Goal: Transaction & Acquisition: Subscribe to service/newsletter

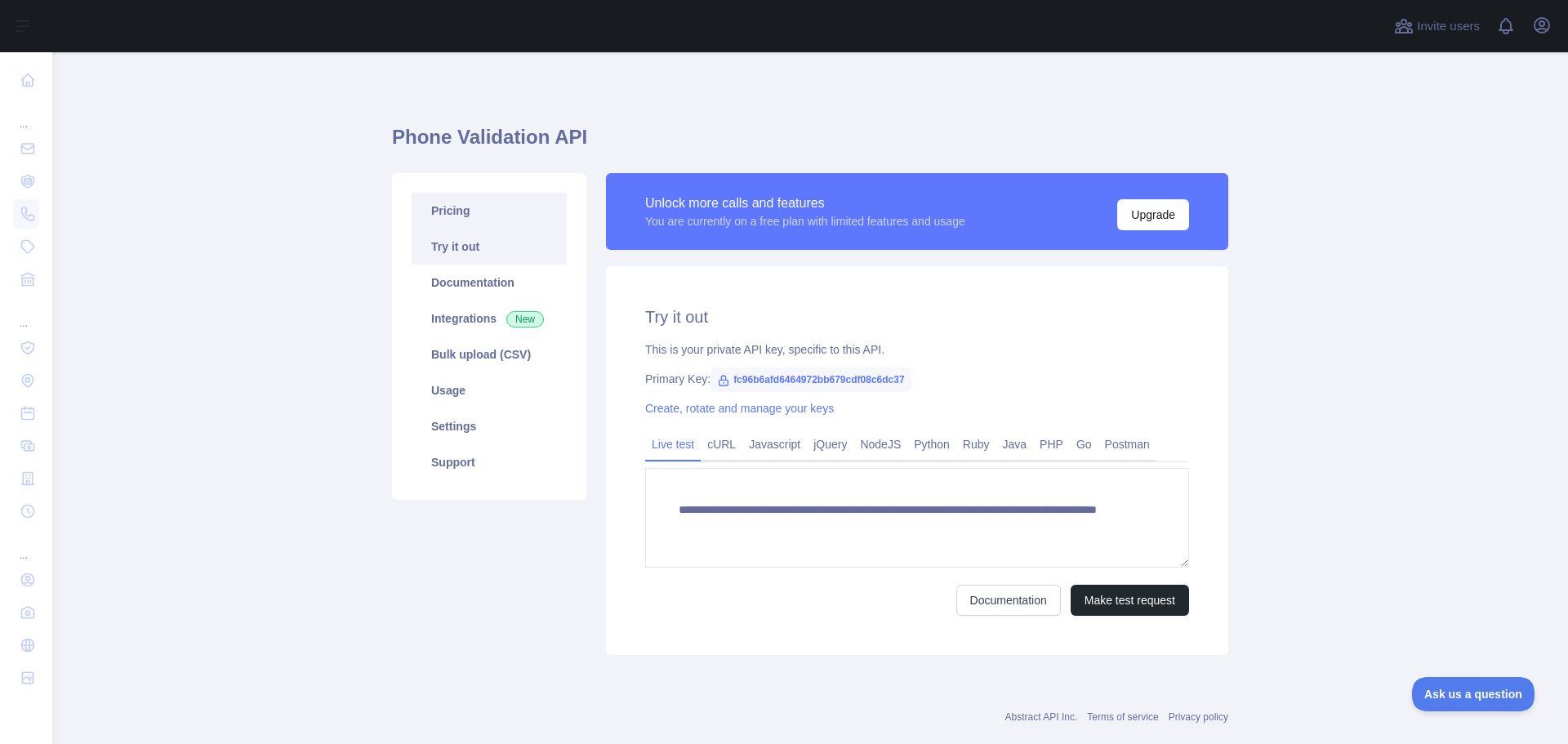
click at [471, 205] on link "Pricing" at bounding box center [489, 210] width 155 height 36
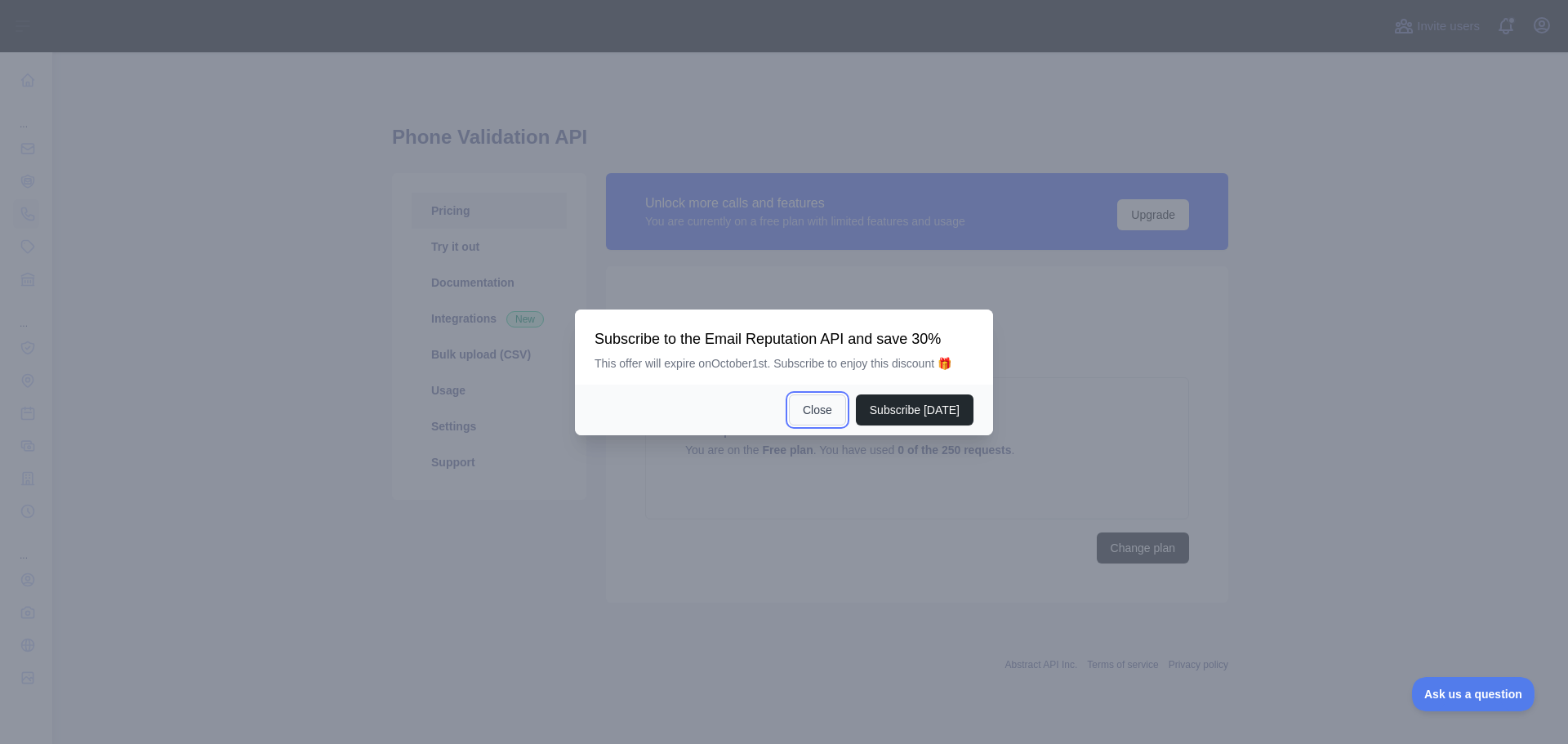
click at [815, 410] on button "Close" at bounding box center [817, 410] width 57 height 31
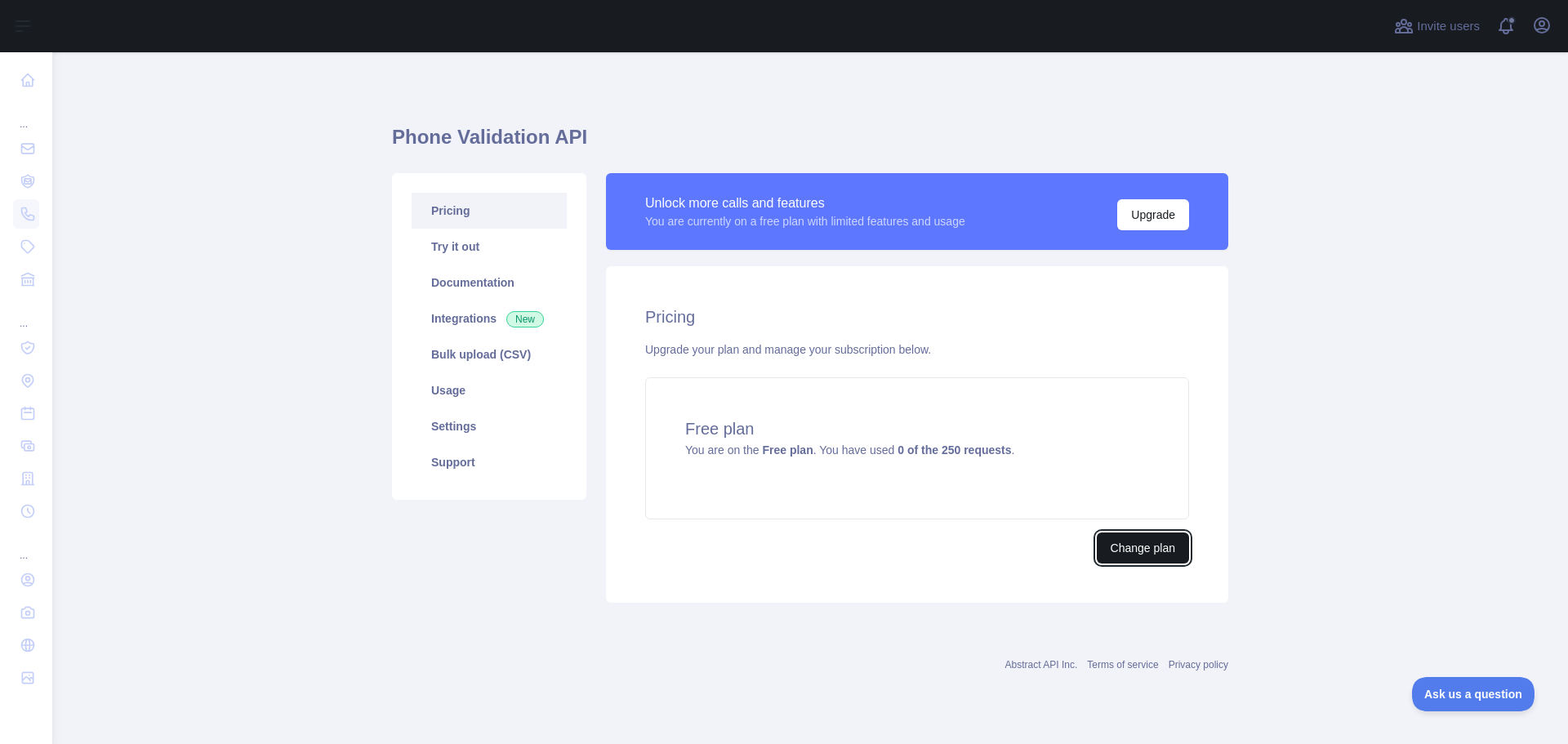
click at [1131, 535] on button "Change plan" at bounding box center [1142, 548] width 93 height 31
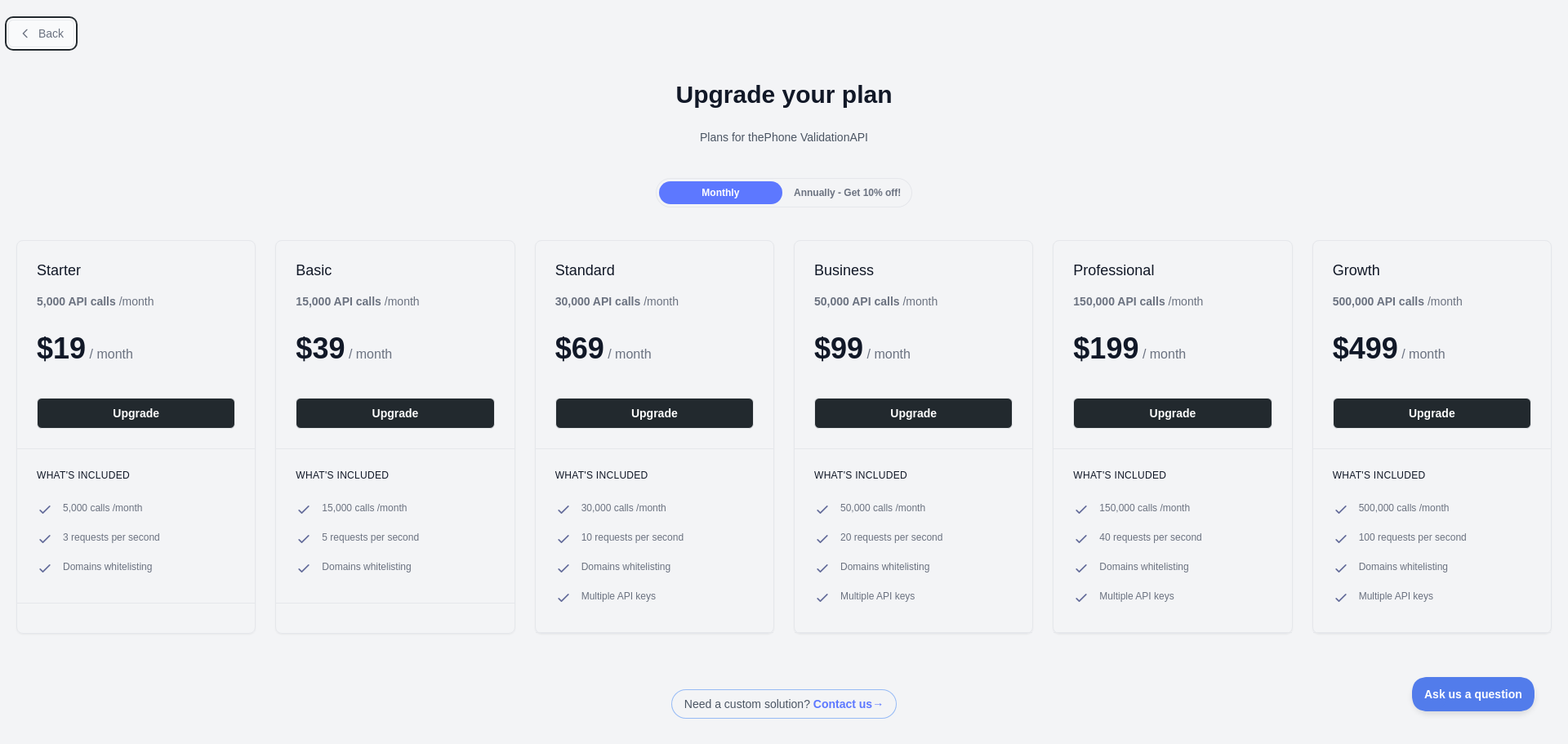
click at [42, 35] on span "Back" at bounding box center [51, 33] width 25 height 13
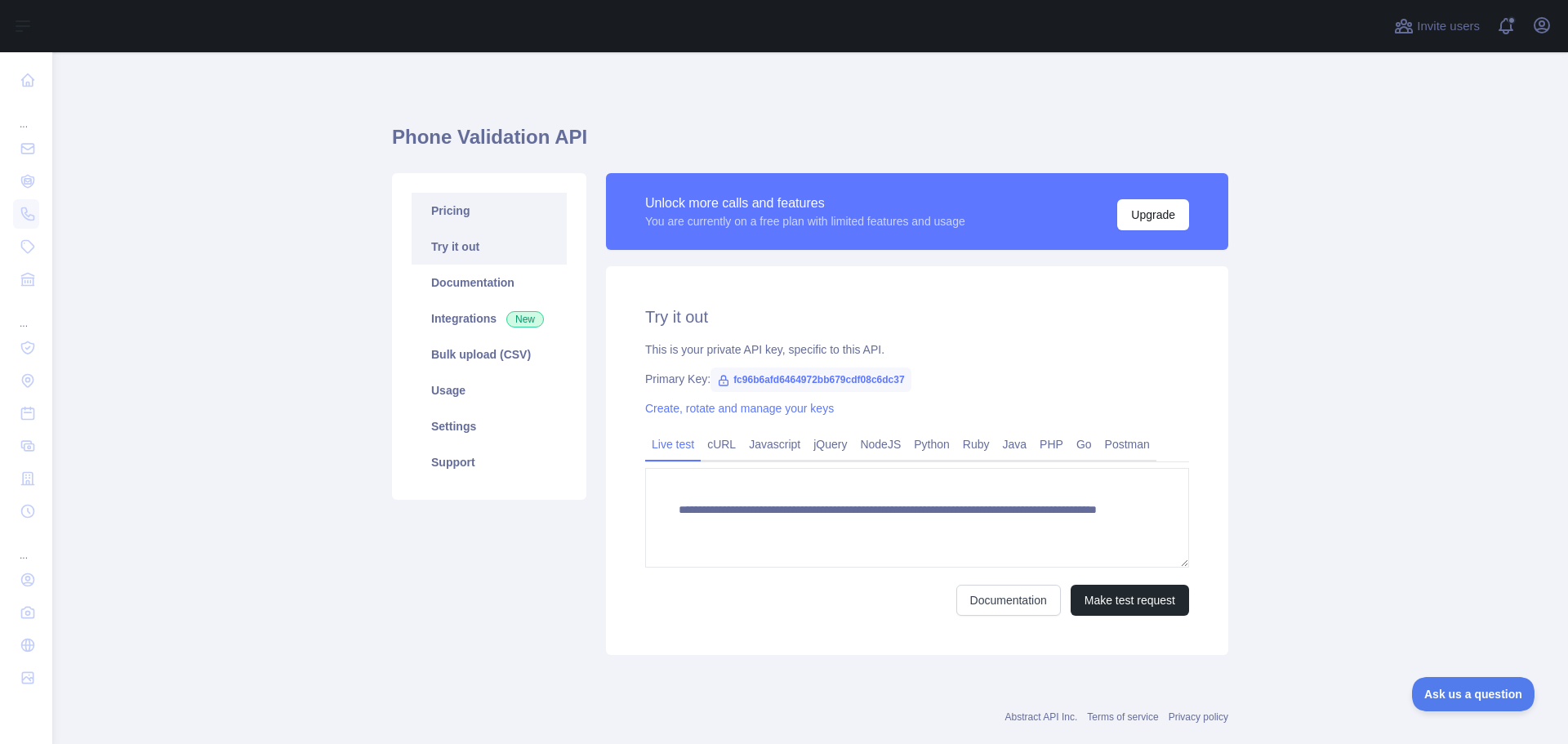
click at [484, 213] on link "Pricing" at bounding box center [489, 210] width 155 height 36
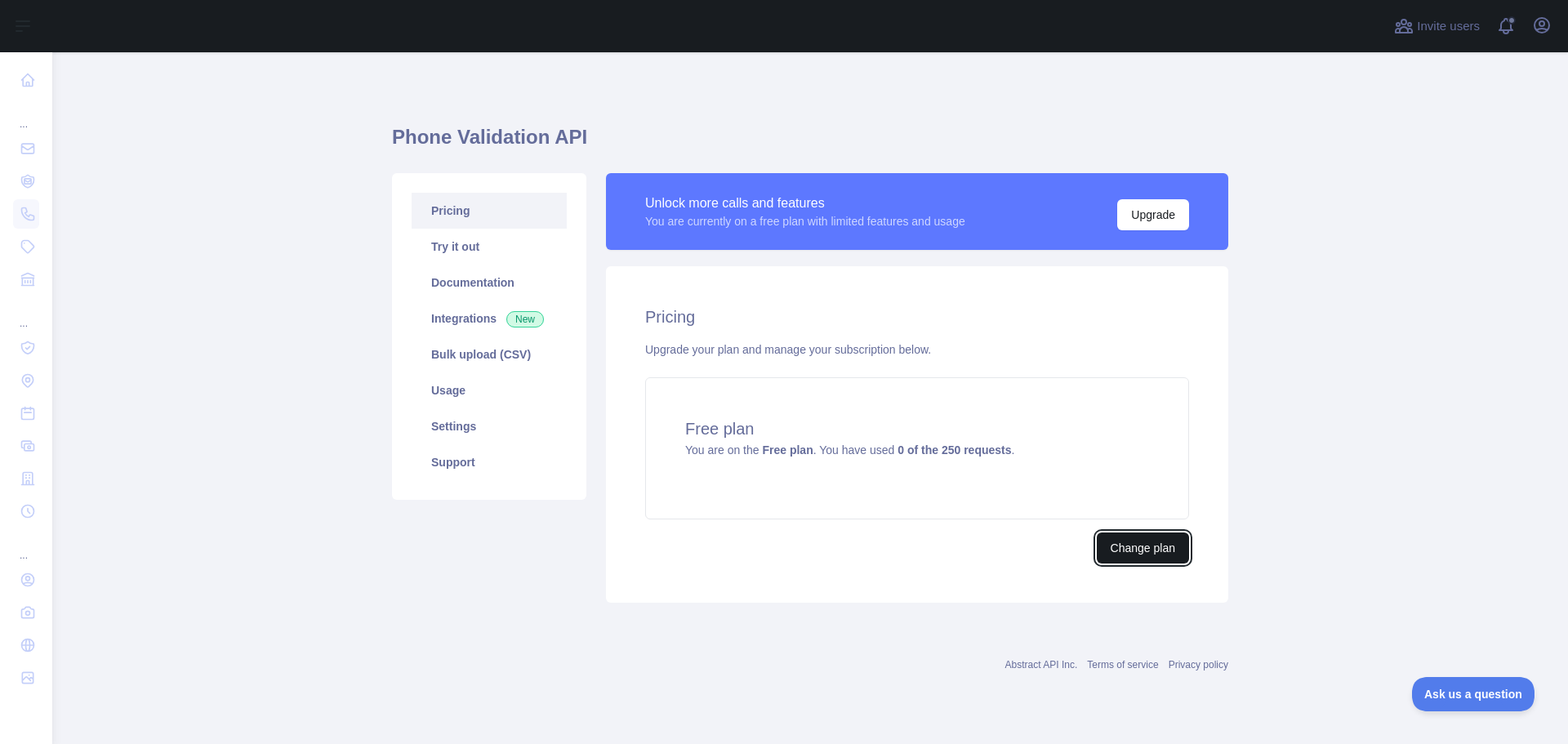
click at [1148, 555] on button "Change plan" at bounding box center [1142, 548] width 93 height 31
